Goal: Task Accomplishment & Management: Manage account settings

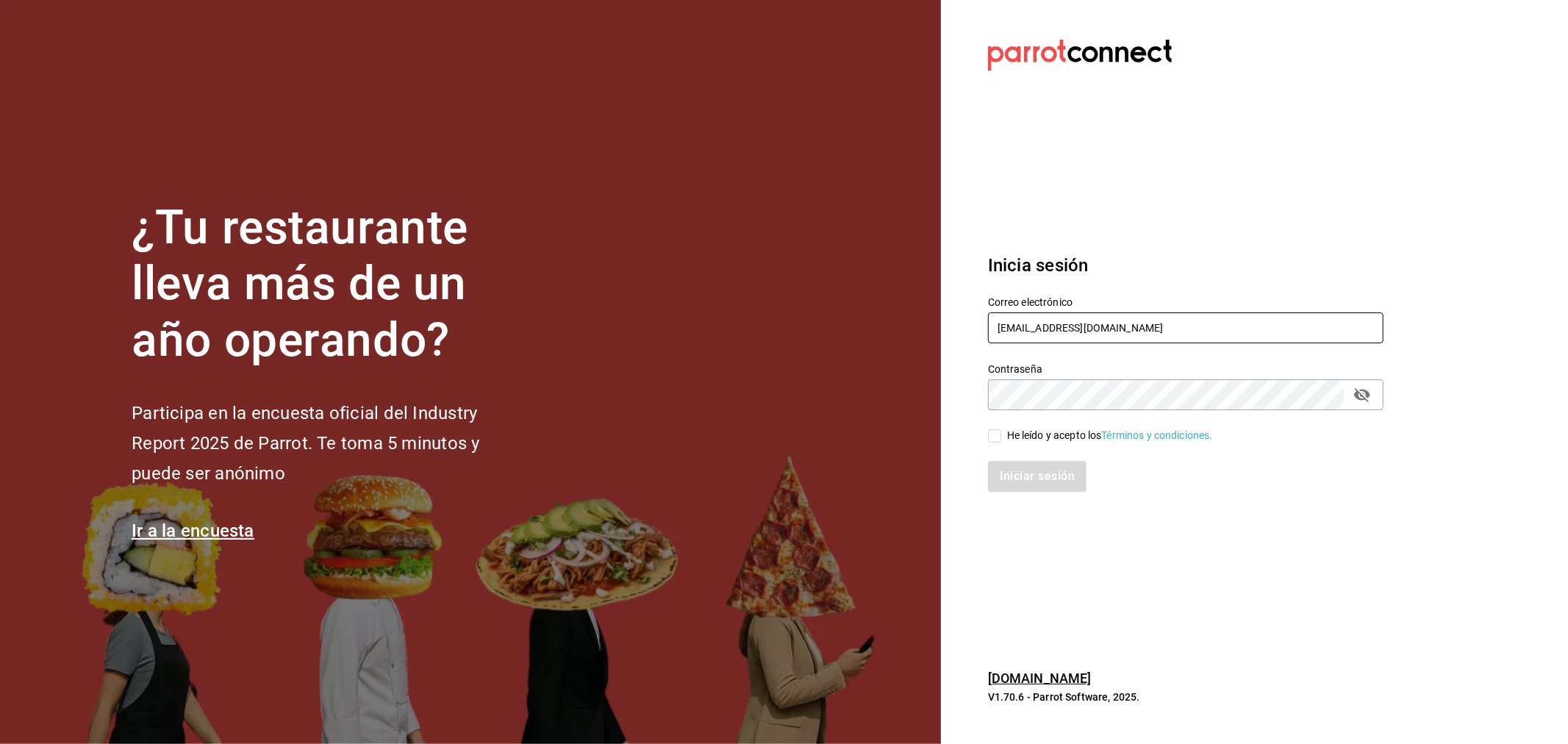
click at [1164, 334] on input "[EMAIL_ADDRESS][DOMAIN_NAME]" at bounding box center [1186, 328] width 395 height 31
type input "[EMAIL_ADDRESS][DOMAIN_NAME]"
click at [1048, 436] on div "He leído y acepto los Términos y condiciones." at bounding box center [1110, 435] width 206 height 16
click at [1001, 436] on input "He leído y acepto los Términos y condiciones." at bounding box center [995, 436] width 14 height 14
checkbox input "true"
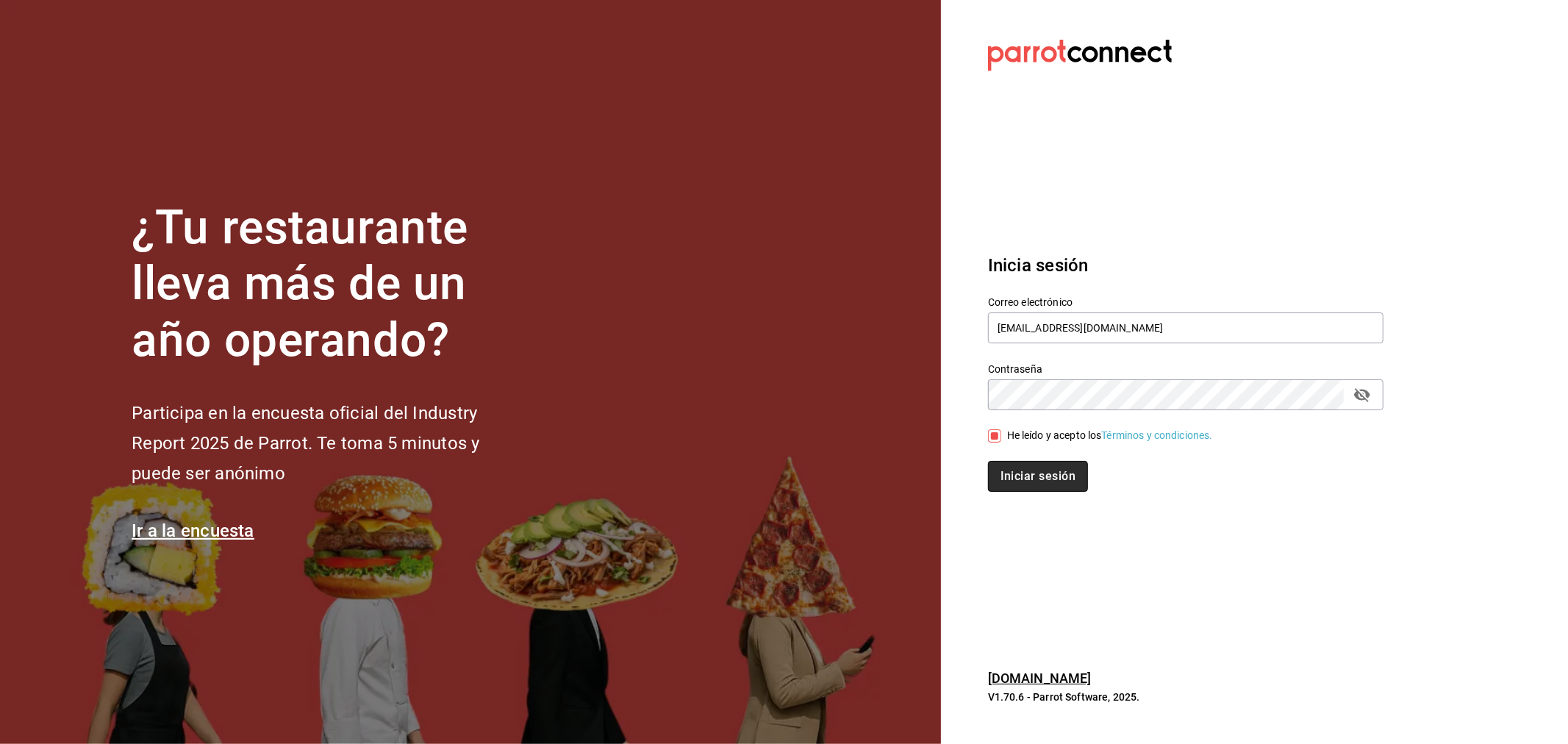
click at [1059, 485] on button "Iniciar sesión" at bounding box center [1038, 476] width 100 height 31
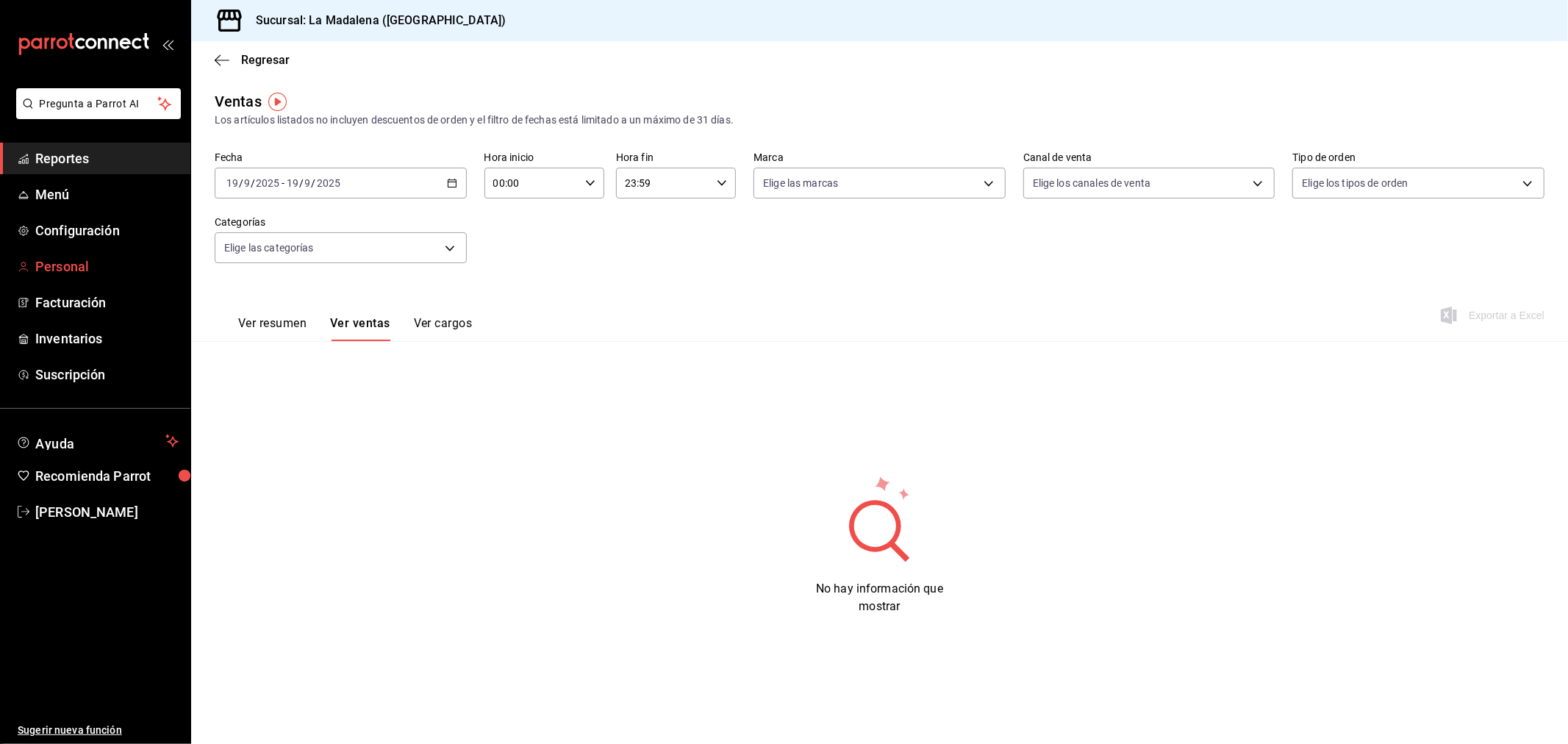
click at [83, 273] on span "Personal" at bounding box center [107, 266] width 144 height 20
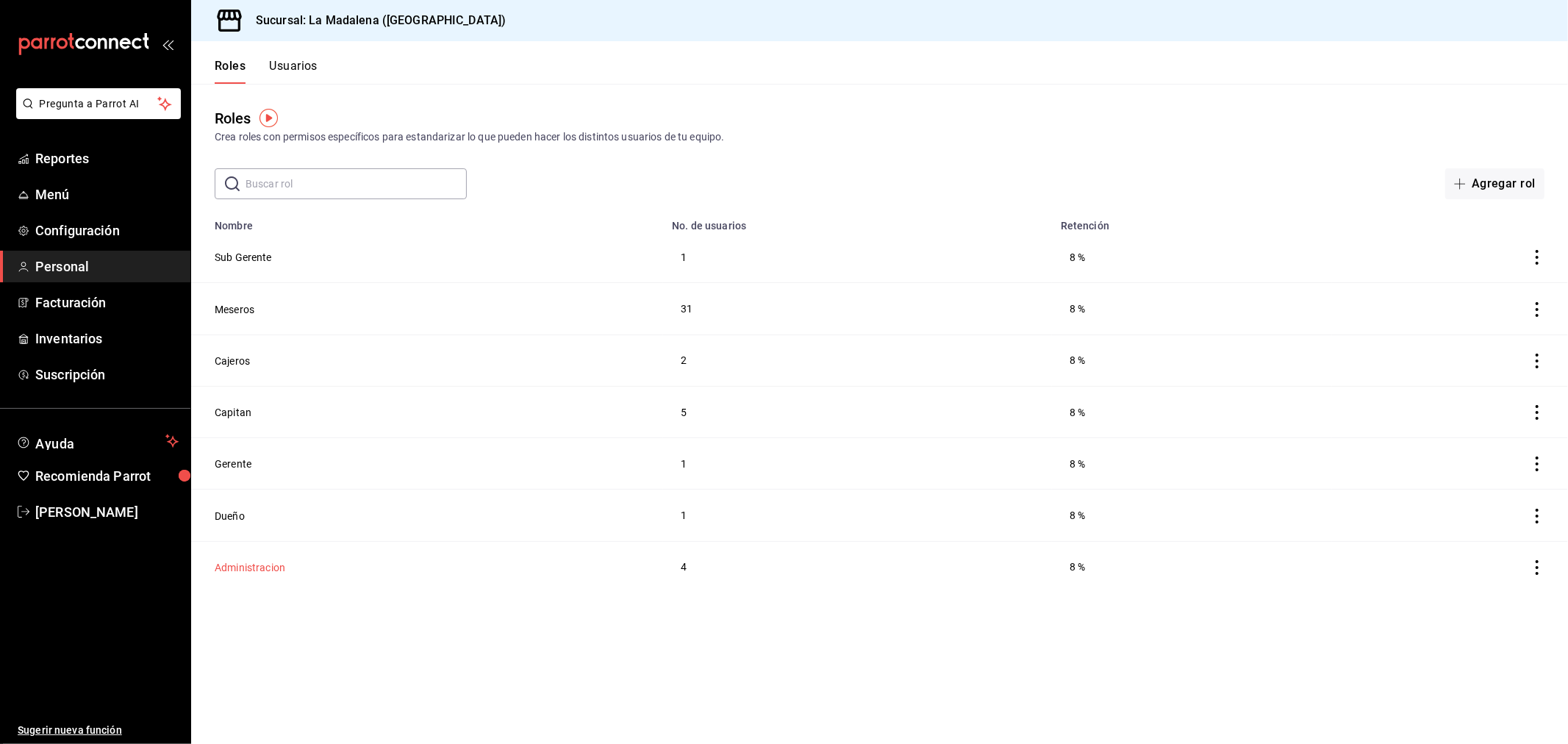
click at [278, 564] on button "Administracion" at bounding box center [250, 567] width 71 height 15
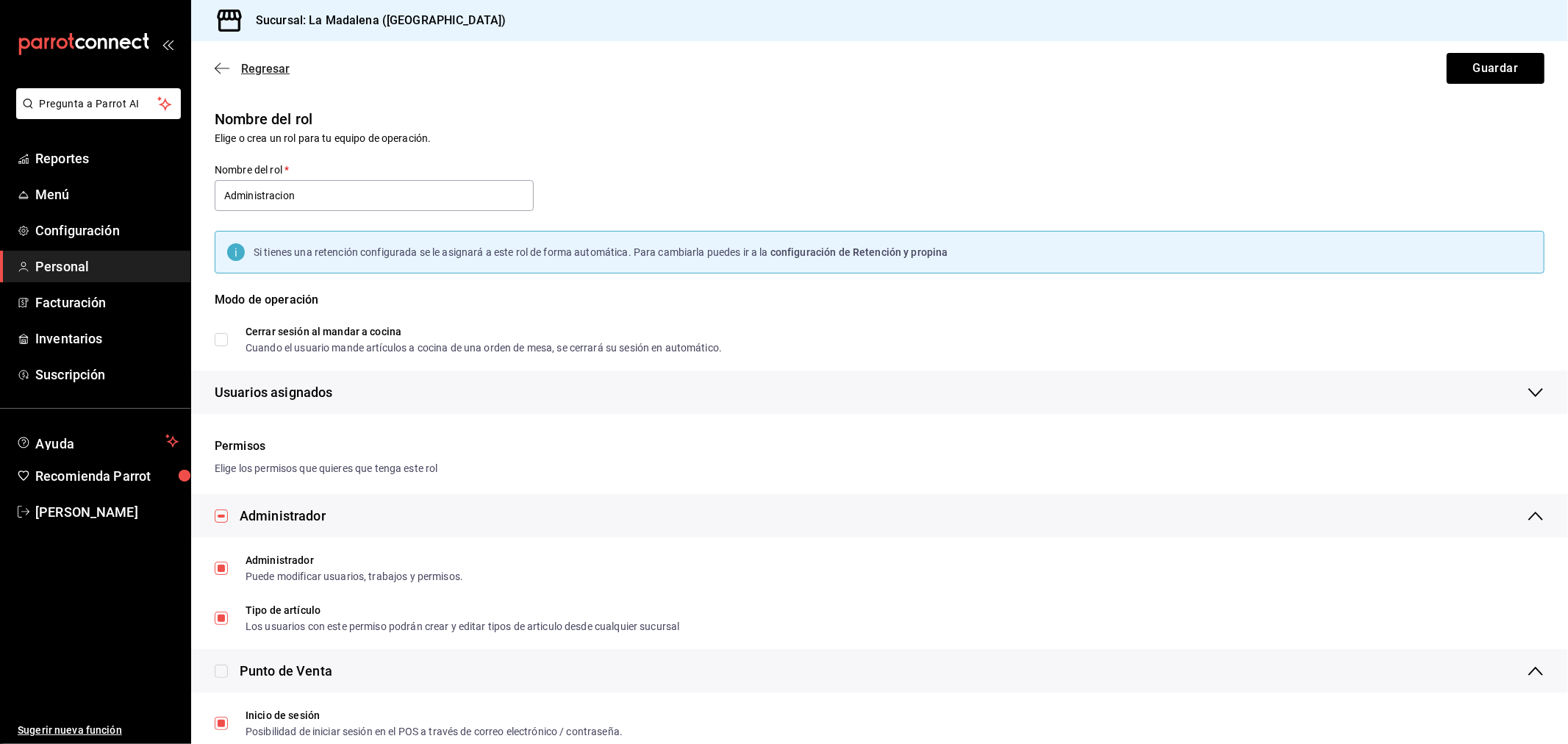
click at [266, 68] on span "Regresar" at bounding box center [265, 68] width 49 height 14
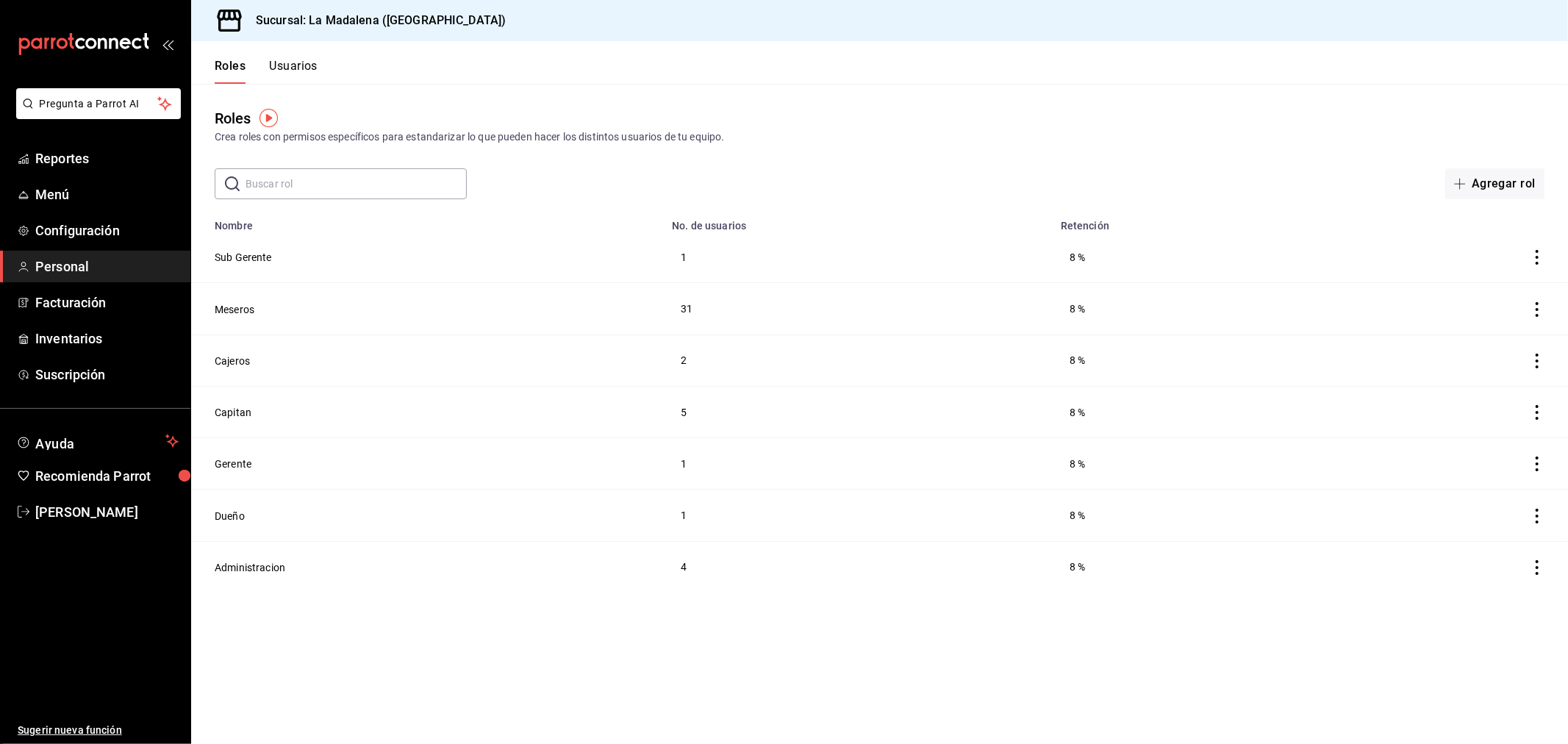
click at [311, 70] on button "Usuarios" at bounding box center [293, 71] width 49 height 25
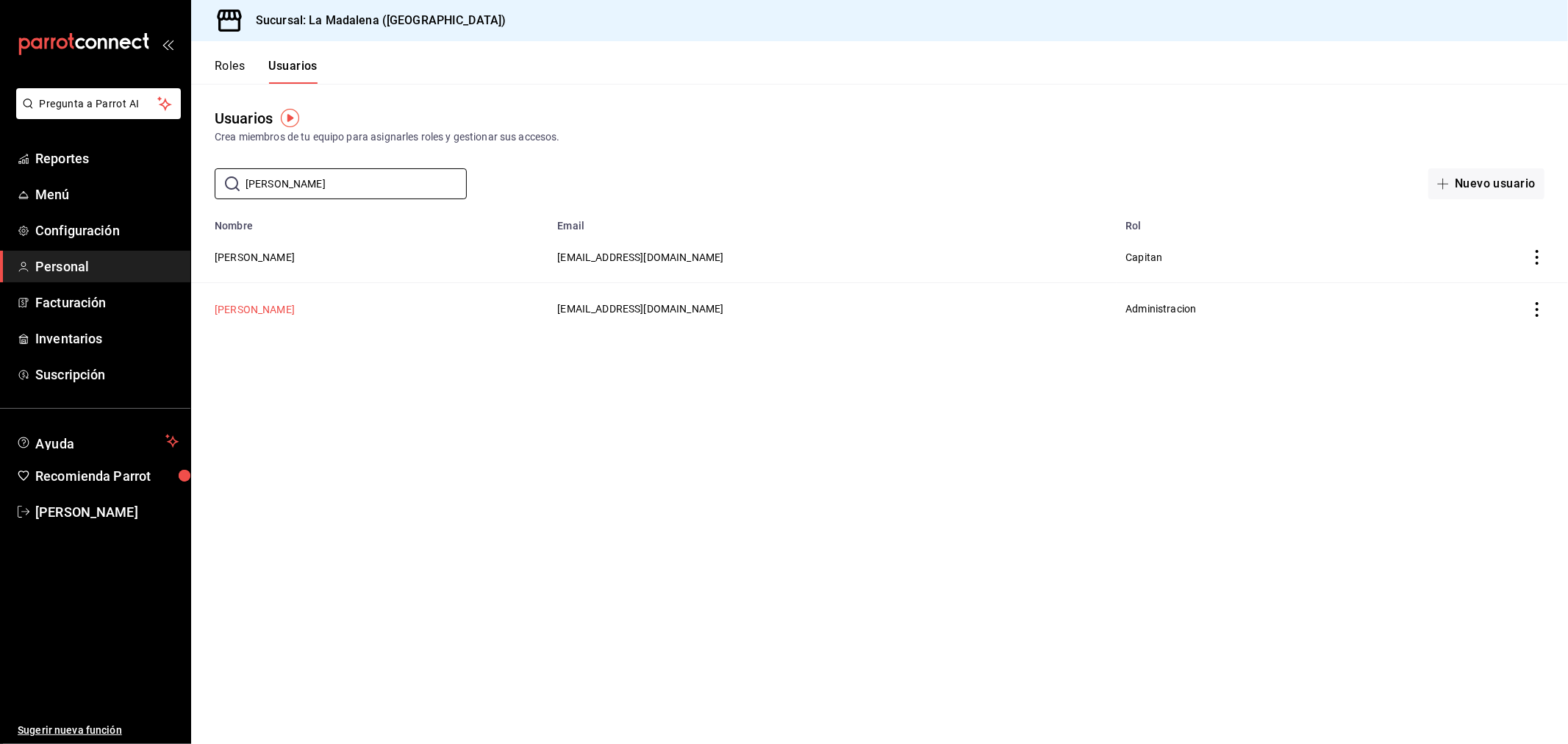
type input "CARLOS"
click at [273, 310] on button "Carlos Echavarria" at bounding box center [255, 310] width 80 height 15
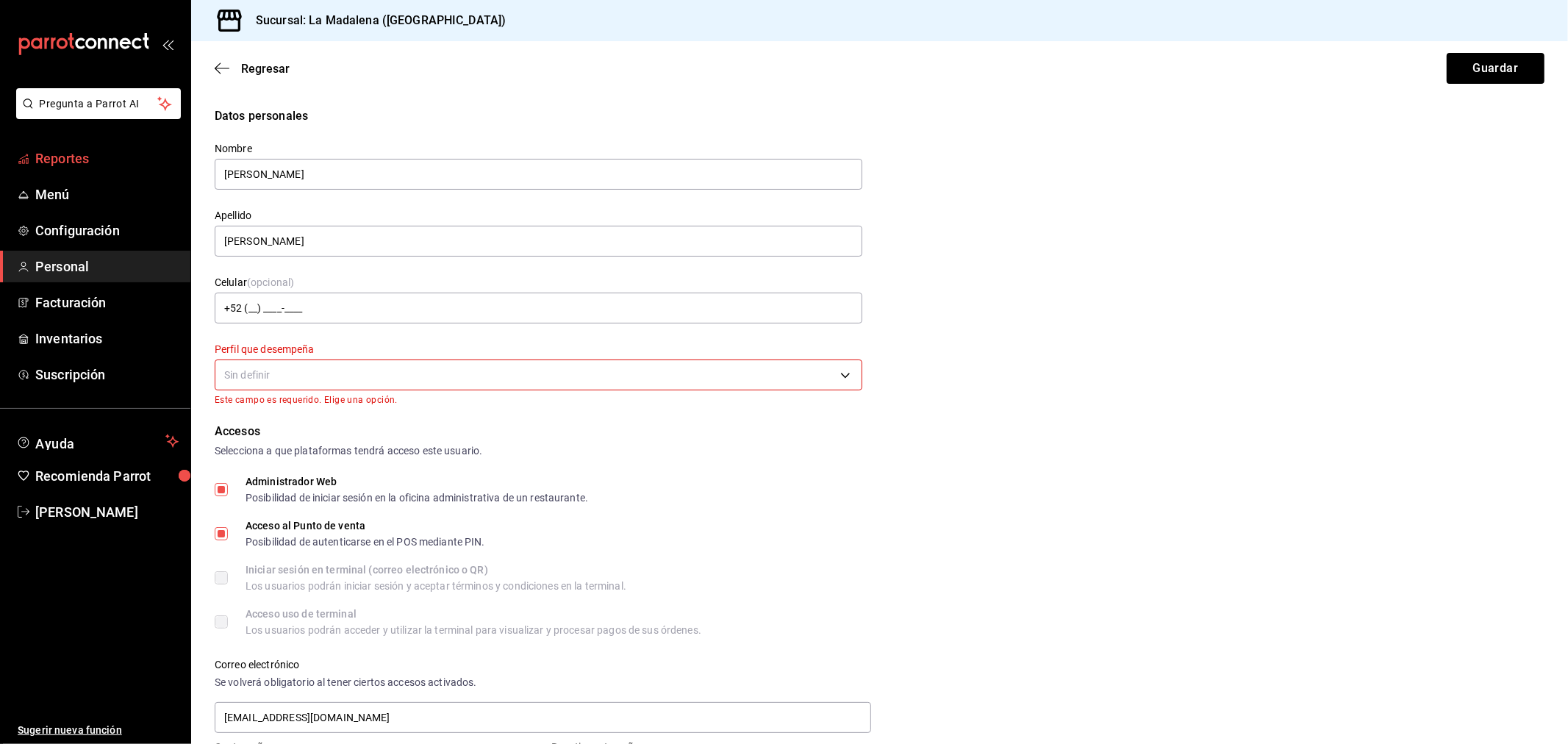
drag, startPoint x: 266, startPoint y: 170, endPoint x: 125, endPoint y: 143, distance: 143.6
click at [125, 143] on div "Pregunta a Parrot AI Reportes Menú Configuración Personal Facturación Inventari…" at bounding box center [784, 372] width 1568 height 744
type input "p"
type input "Patricia"
type input "Torres"
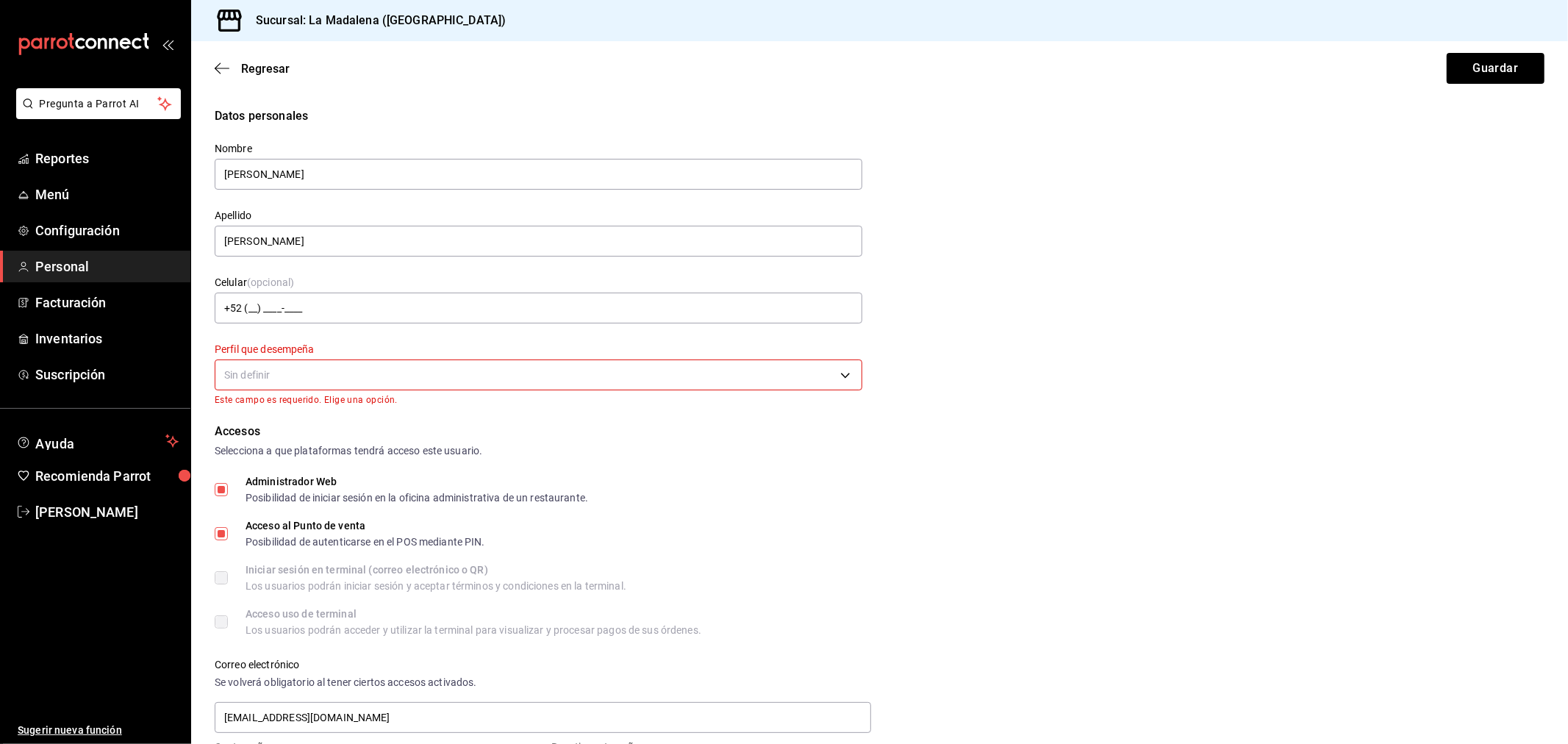
click at [1069, 321] on div "Datos personales Nombre Patricia Apellido Torres Celular (opcional) +52 (__) __…" at bounding box center [879, 256] width 1330 height 298
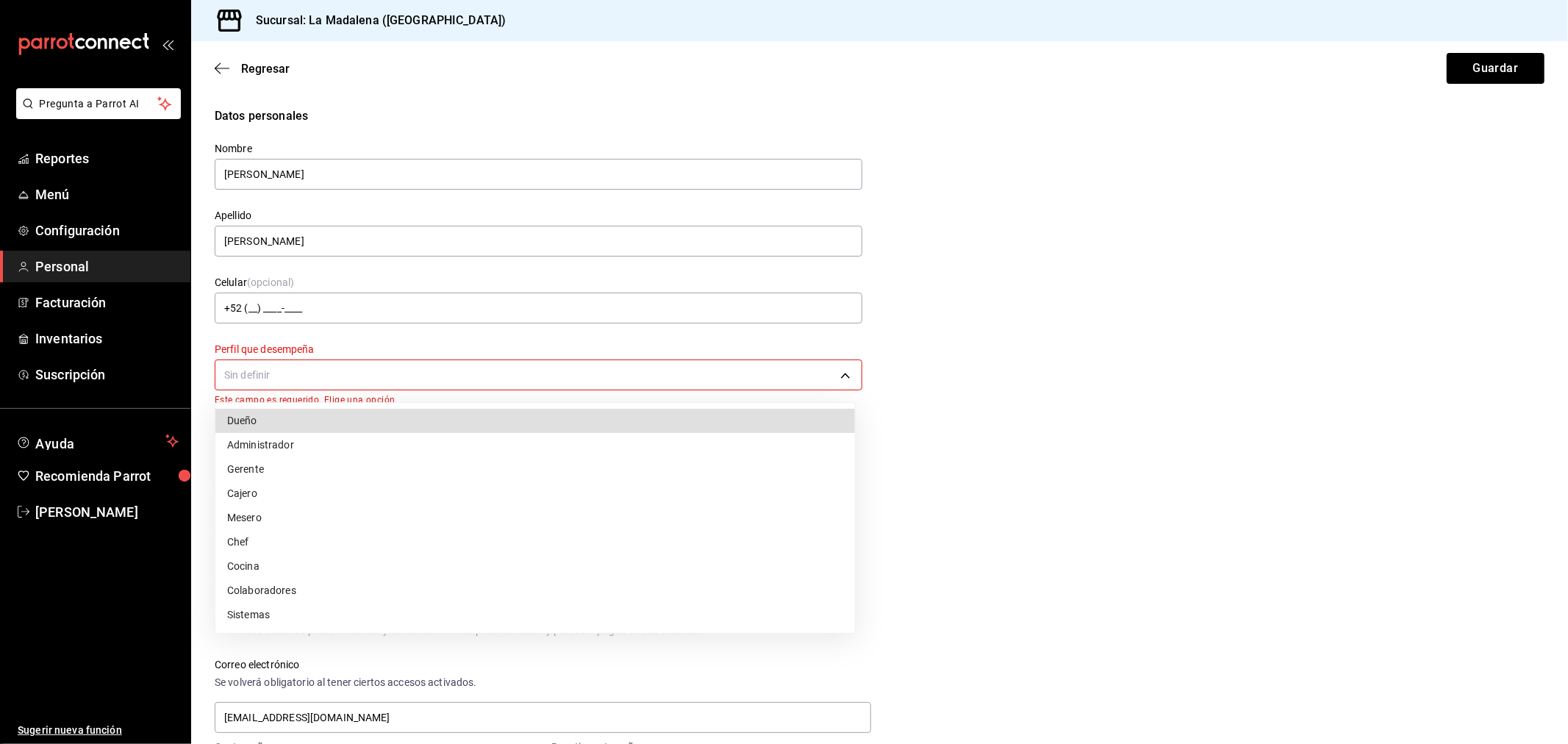
click at [832, 379] on body "Pregunta a Parrot AI Reportes Menú Configuración Personal Facturación Inventari…" at bounding box center [784, 372] width 1568 height 744
click at [787, 441] on li "Administrador" at bounding box center [535, 445] width 640 height 24
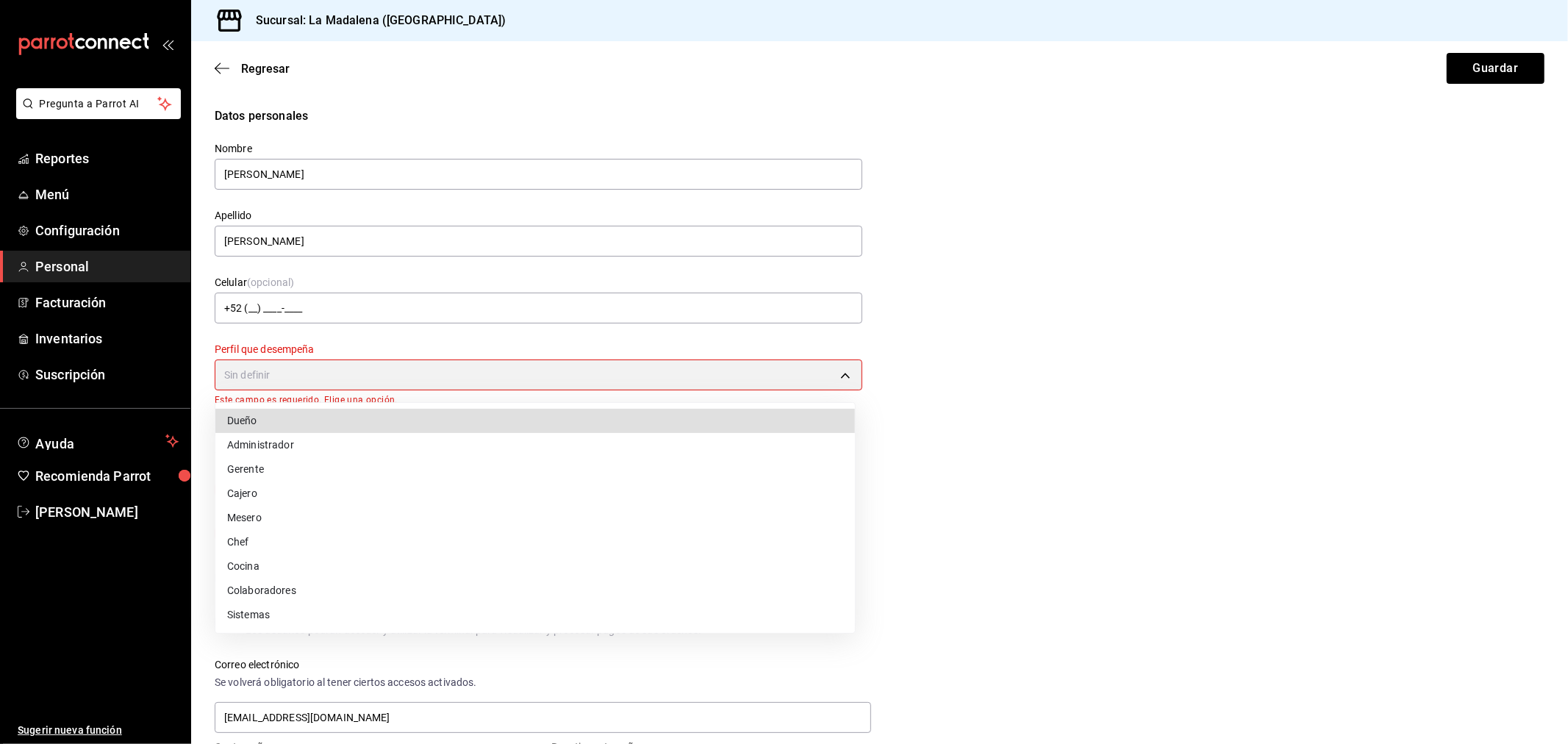
type input "ADMIN"
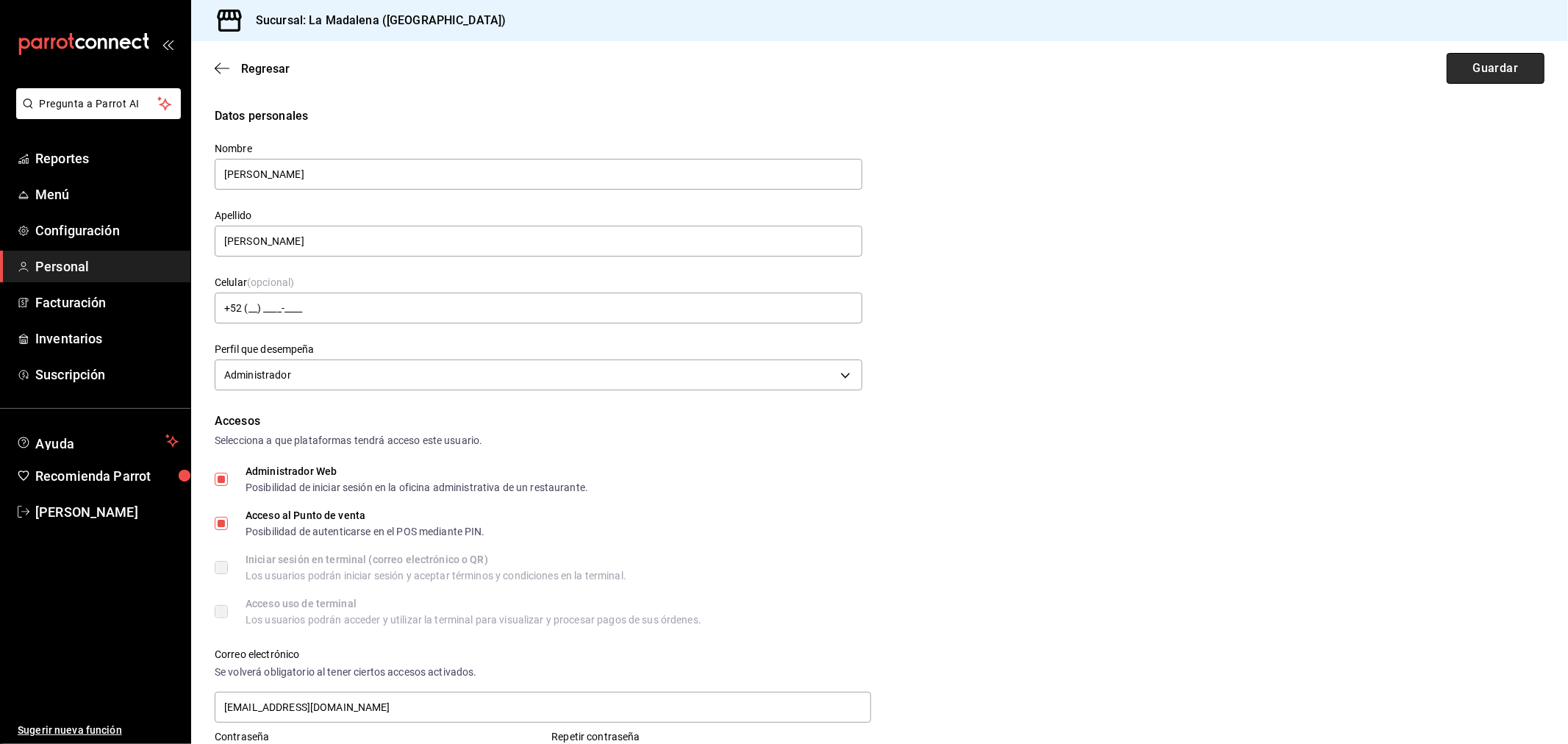
click at [1497, 53] on button "Guardar" at bounding box center [1496, 68] width 98 height 31
